Goal: Use online tool/utility: Utilize a website feature to perform a specific function

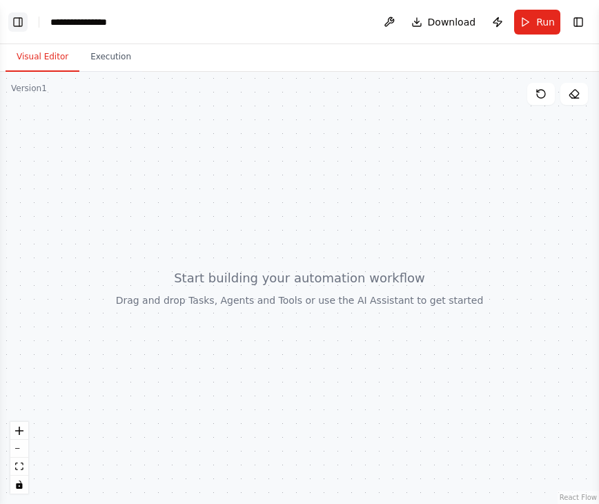
click at [21, 28] on button "Toggle Left Sidebar" at bounding box center [17, 21] width 19 height 19
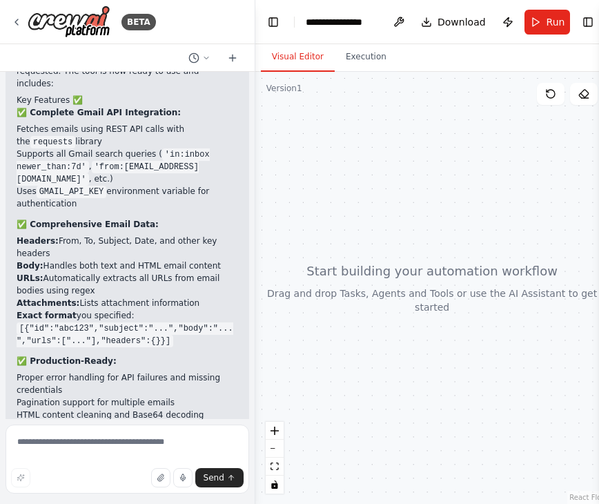
scroll to position [1846, 0]
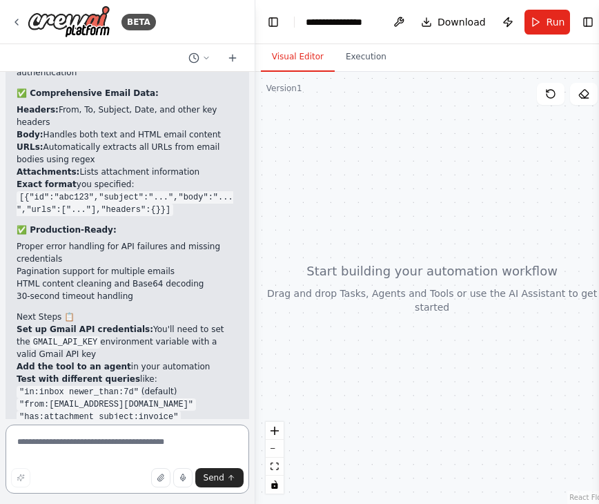
click at [70, 439] on textarea at bounding box center [128, 459] width 244 height 69
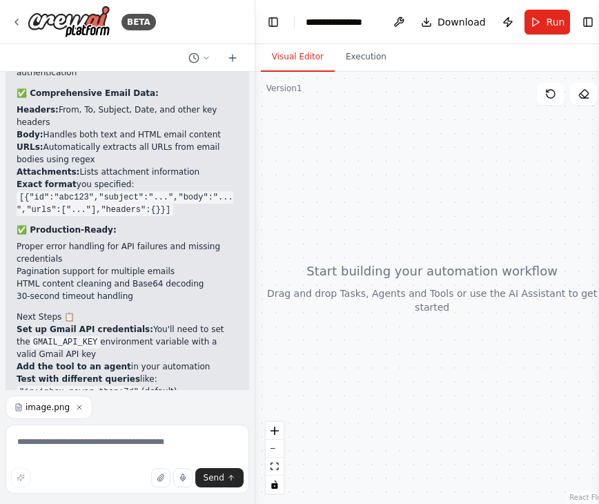
click at [79, 405] on icon "button" at bounding box center [79, 407] width 8 height 8
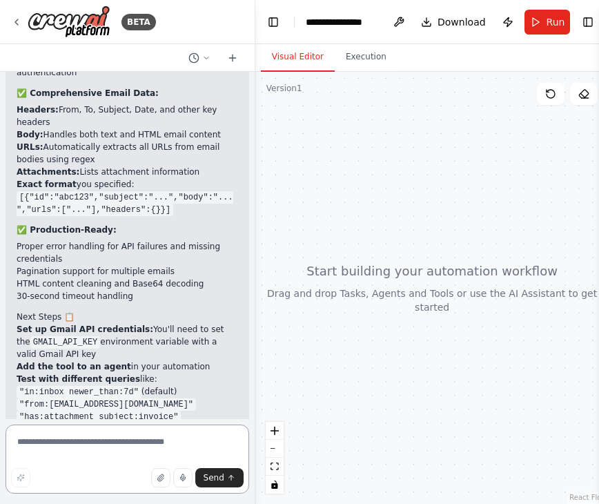
click at [57, 453] on textarea at bounding box center [128, 459] width 244 height 69
paste textarea "**********"
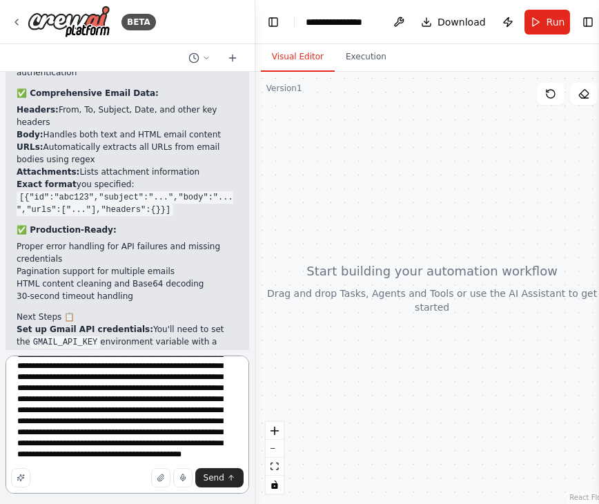
scroll to position [416, 0]
type textarea "**********"
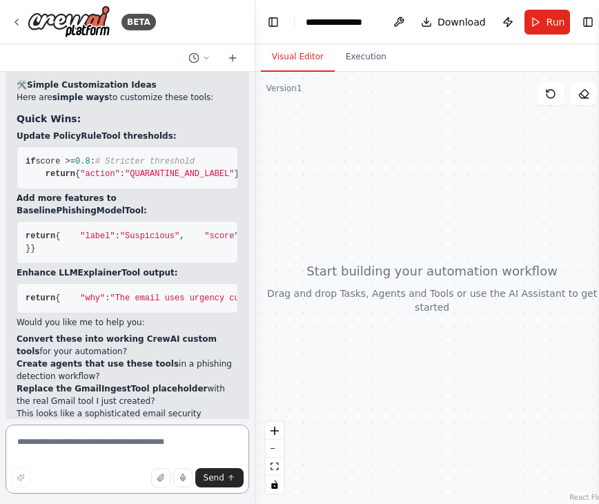
scroll to position [3856, 0]
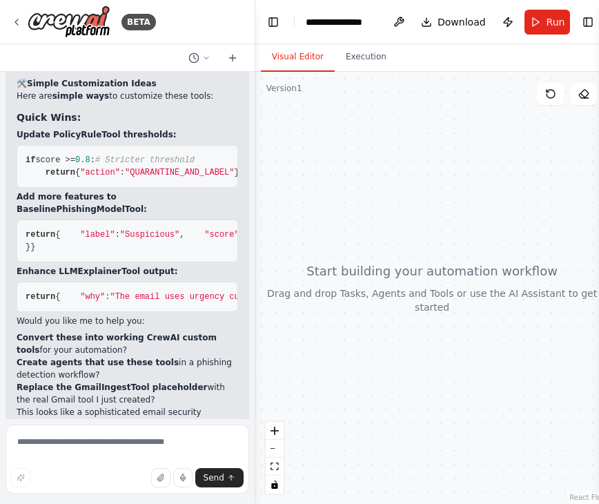
click at [117, 331] on li "Convert these into working CrewAI custom tools for your automation?" at bounding box center [128, 343] width 222 height 25
click at [97, 447] on textarea at bounding box center [128, 459] width 244 height 69
type textarea "**********"
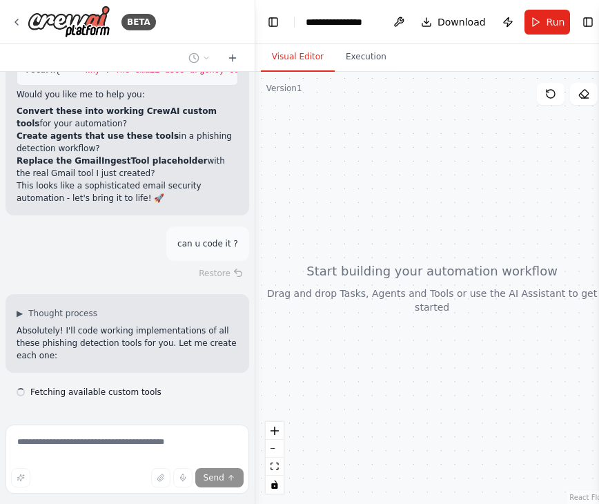
scroll to position [4095, 0]
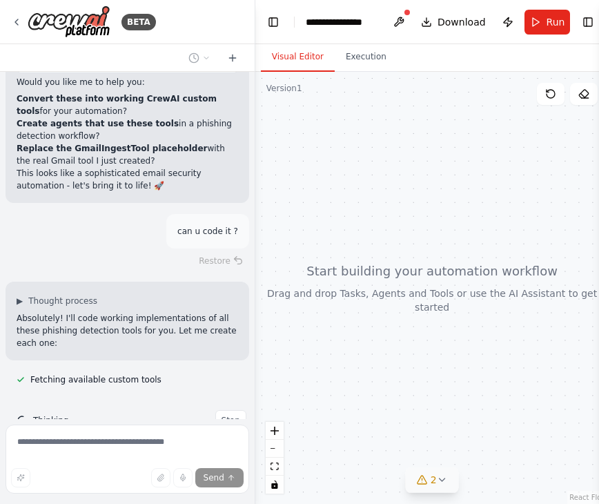
click at [434, 476] on span "2" at bounding box center [434, 480] width 6 height 14
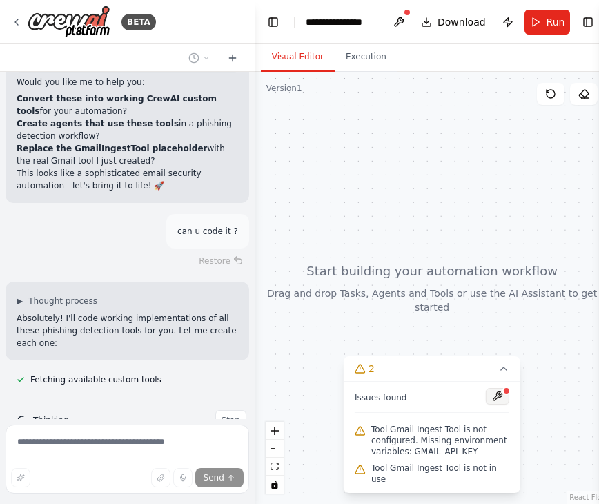
click at [496, 400] on button at bounding box center [497, 396] width 23 height 17
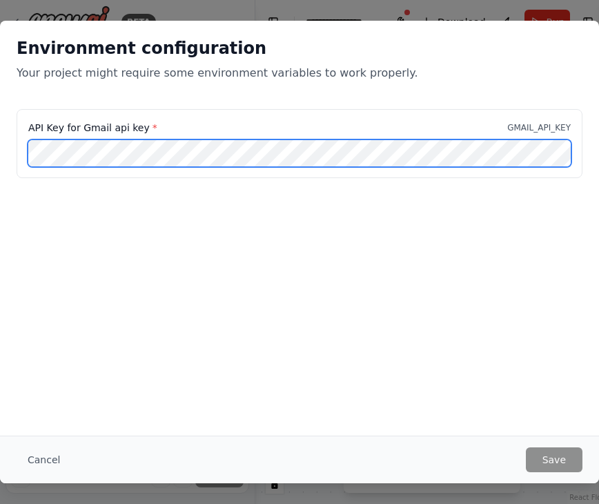
scroll to position [4323, 0]
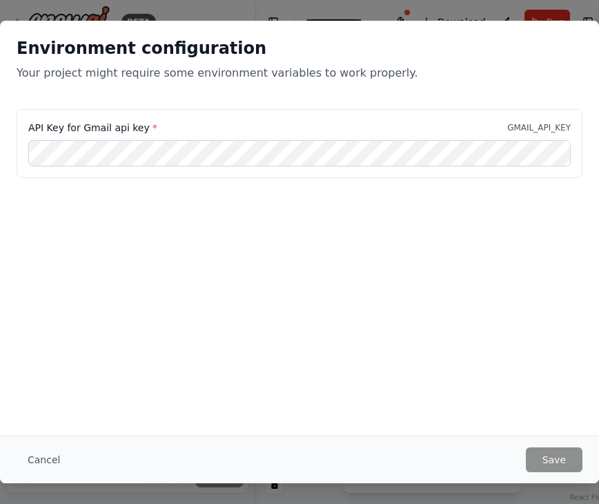
click at [119, 126] on label "API Key for Gmail api key *" at bounding box center [92, 128] width 129 height 14
copy label "API Key for Gmail api key *"
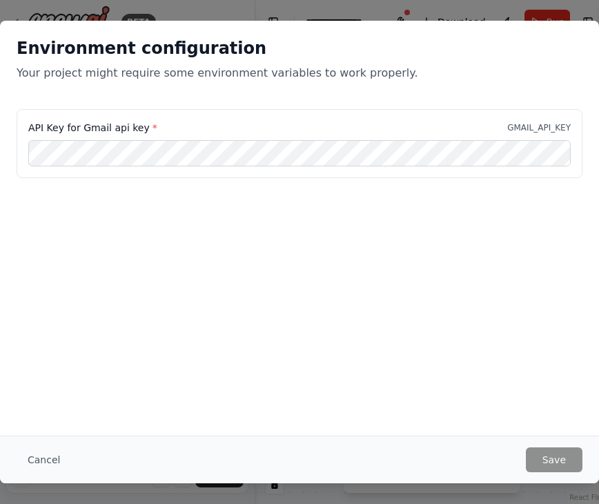
click at [75, 127] on label "API Key for Gmail api key *" at bounding box center [92, 128] width 129 height 14
copy label "API Key for Gmail api key *"
click at [135, 53] on h2 "Environment configuration" at bounding box center [300, 48] width 566 height 22
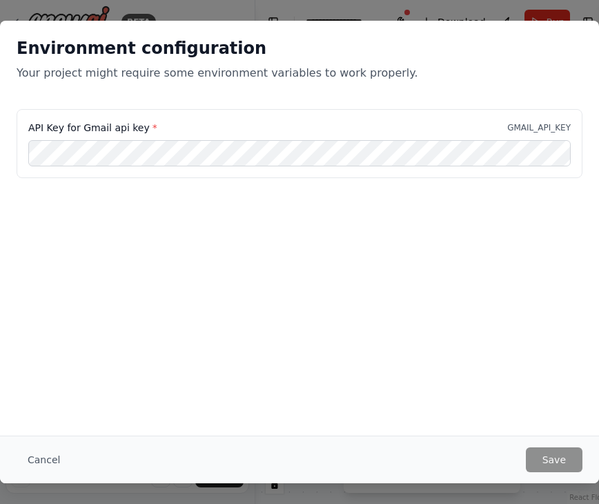
click at [135, 53] on h2 "Environment configuration" at bounding box center [300, 48] width 566 height 22
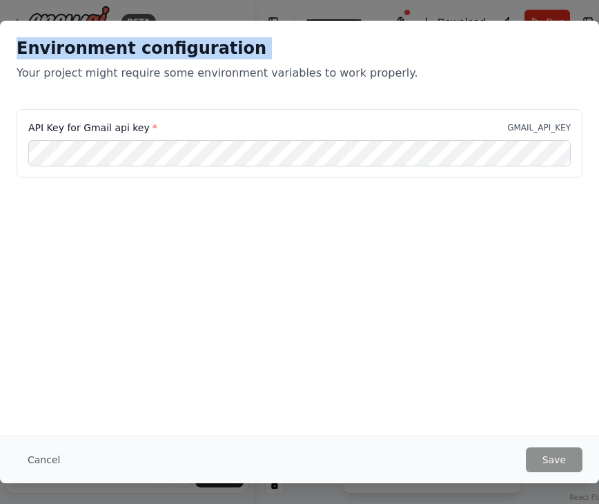
copy h2 "Environment configuration"
click at [124, 124] on label "API Key for Gmail api key *" at bounding box center [92, 128] width 129 height 14
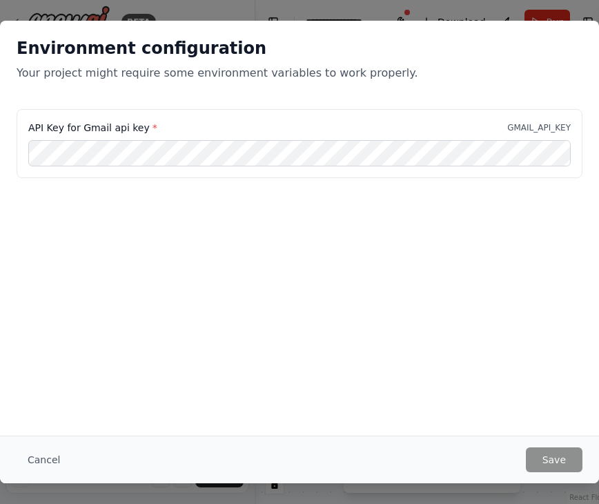
click at [124, 124] on label "API Key for Gmail api key *" at bounding box center [92, 128] width 129 height 14
copy label "API Key for Gmail api key *"
click at [285, 139] on div "API Key for Gmail api key * GMAIL_API_KEY" at bounding box center [300, 143] width 566 height 69
click at [129, 136] on div "API Key for Gmail api key * GMAIL_API_KEY" at bounding box center [300, 143] width 566 height 69
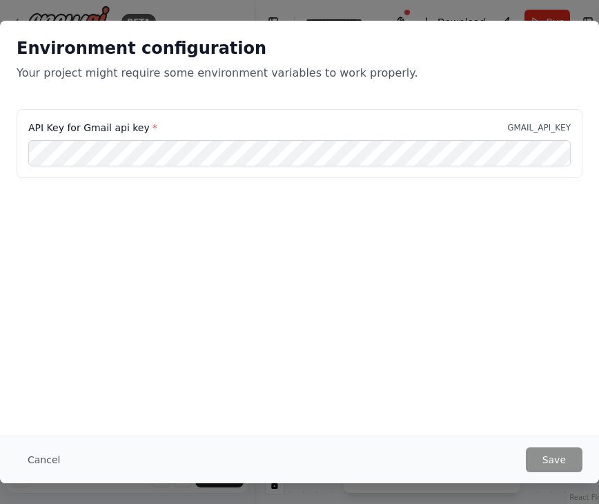
click at [129, 136] on div "API Key for Gmail api key * GMAIL_API_KEY" at bounding box center [300, 143] width 566 height 69
click at [115, 128] on label "API Key for Gmail api key *" at bounding box center [92, 128] width 129 height 14
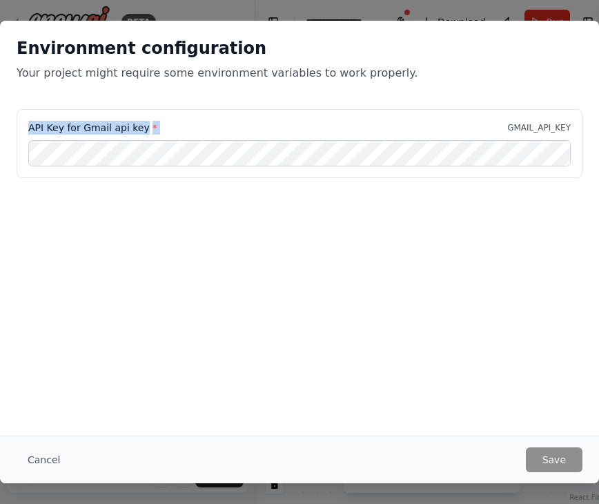
copy label "API Key for Gmail api key *"
click at [583, 42] on div "Environment configuration Your project might require some environment variables…" at bounding box center [299, 65] width 599 height 88
click at [35, 451] on button "Cancel" at bounding box center [44, 459] width 55 height 25
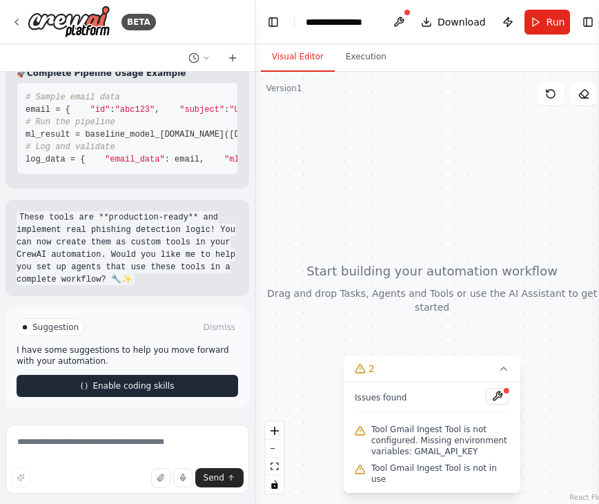
click at [187, 385] on button "Enable coding skills" at bounding box center [128, 386] width 222 height 22
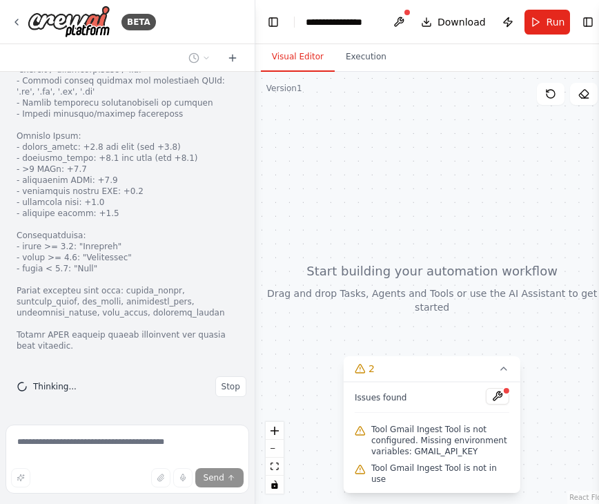
scroll to position [11394, 0]
click at [403, 21] on button at bounding box center [399, 22] width 22 height 25
click at [426, 484] on div "Tool Gmail Ingest Tool is not in use" at bounding box center [432, 474] width 155 height 28
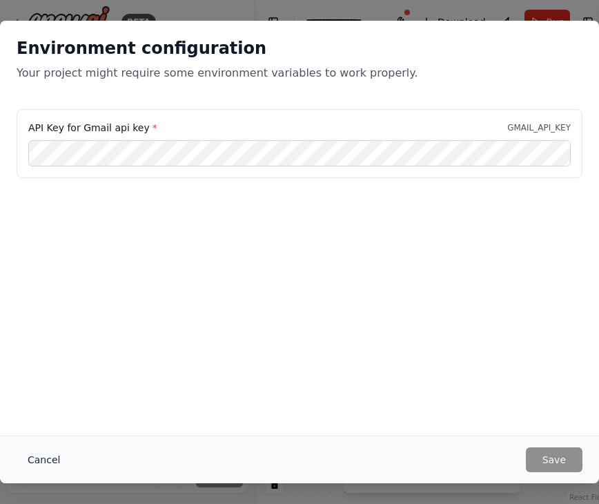
click at [40, 463] on button "Cancel" at bounding box center [44, 459] width 55 height 25
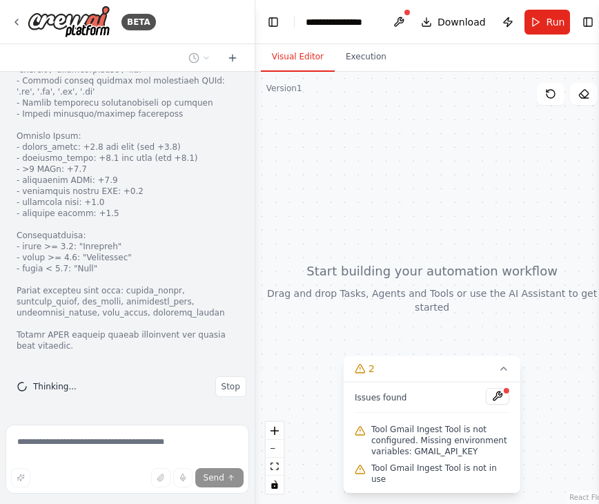
scroll to position [11476, 0]
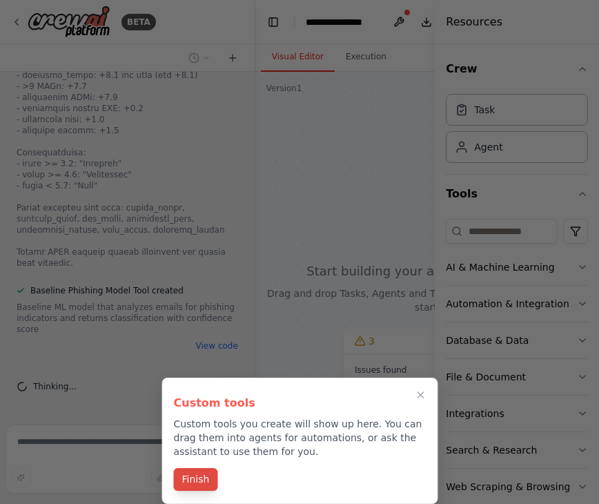
click at [200, 479] on button "Finish" at bounding box center [196, 479] width 44 height 23
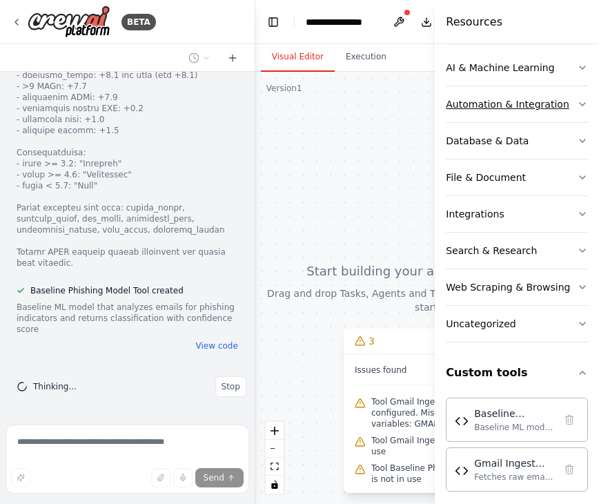
scroll to position [209, 0]
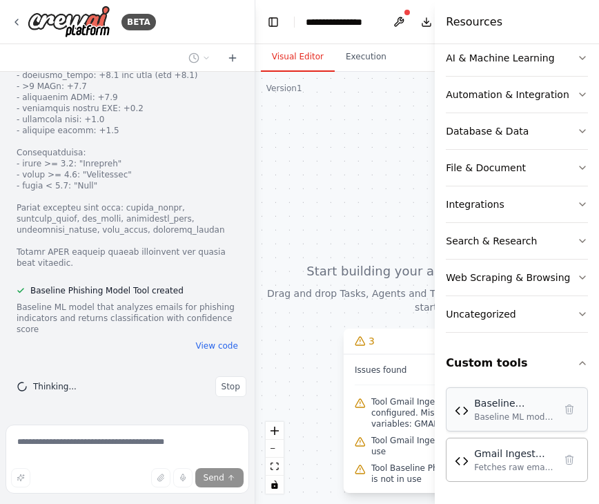
click at [508, 427] on div "Baseline Phishing Model Tool Baseline ML model that analyzes emails for phishin…" at bounding box center [517, 409] width 142 height 44
click at [498, 416] on div "Baseline ML model that analyzes emails for phishing indicators and returns clas…" at bounding box center [514, 416] width 80 height 11
click at [496, 467] on div "Fetches raw emails (headers, body, URLs, attachments) via Gmail API using searc…" at bounding box center [514, 466] width 80 height 11
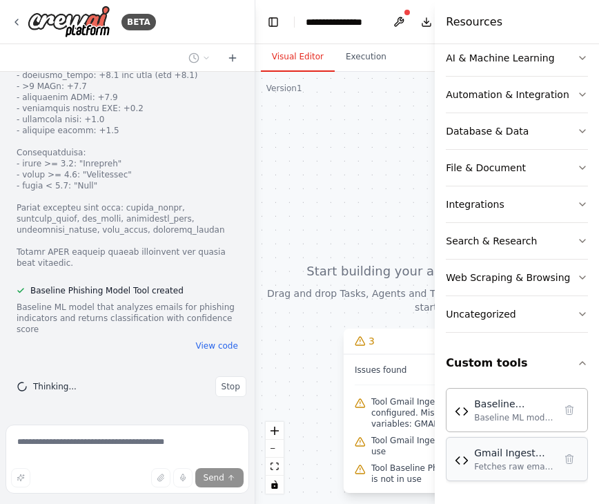
click at [496, 467] on div "Fetches raw emails (headers, body, URLs, attachments) via Gmail API using searc…" at bounding box center [514, 466] width 80 height 11
click at [147, 424] on form "Send" at bounding box center [127, 461] width 255 height 85
click at [425, 20] on button "Download" at bounding box center [454, 22] width 76 height 25
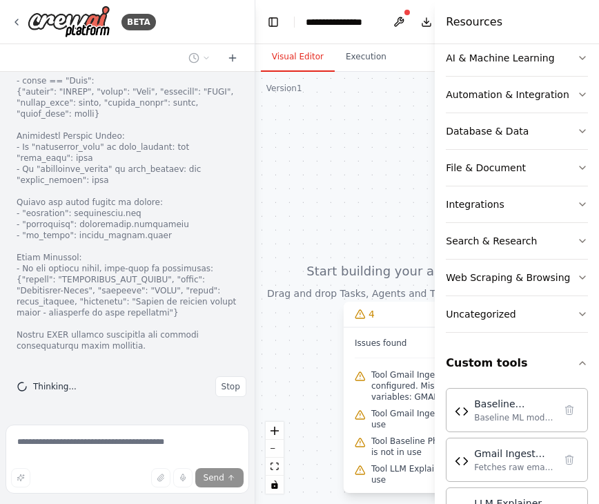
scroll to position [12962, 0]
click at [351, 164] on div at bounding box center [432, 288] width 354 height 432
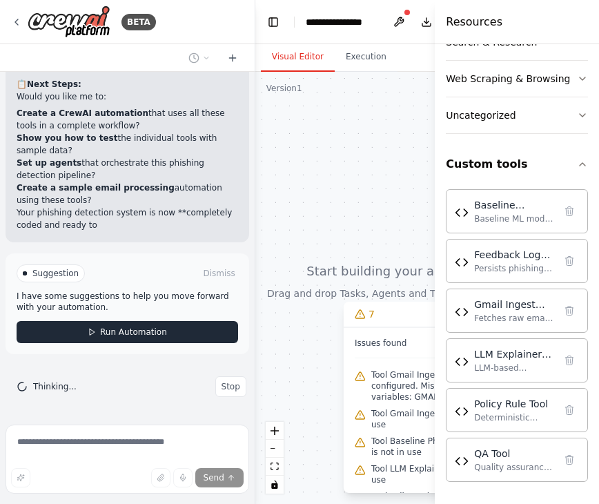
scroll to position [15483, 0]
click at [169, 329] on button "Run Automation" at bounding box center [128, 332] width 222 height 22
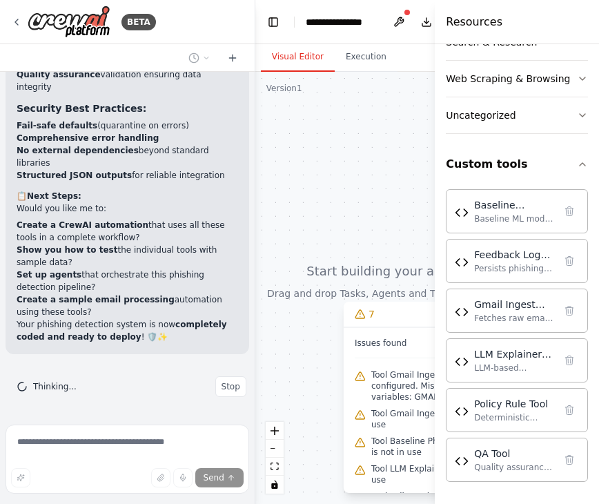
scroll to position [15371, 0]
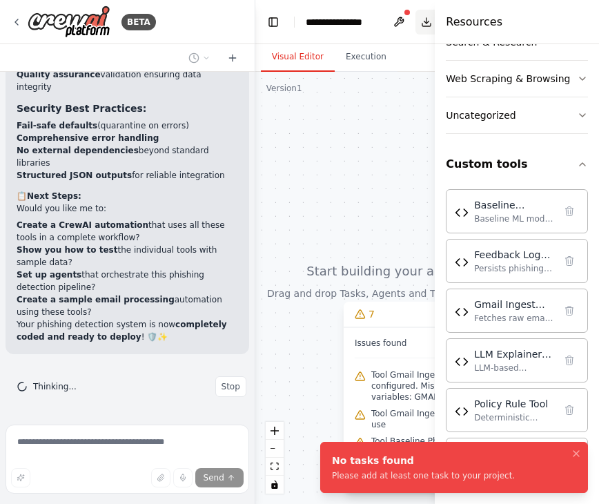
click at [423, 23] on button "Download" at bounding box center [454, 22] width 76 height 25
